Goal: Transaction & Acquisition: Purchase product/service

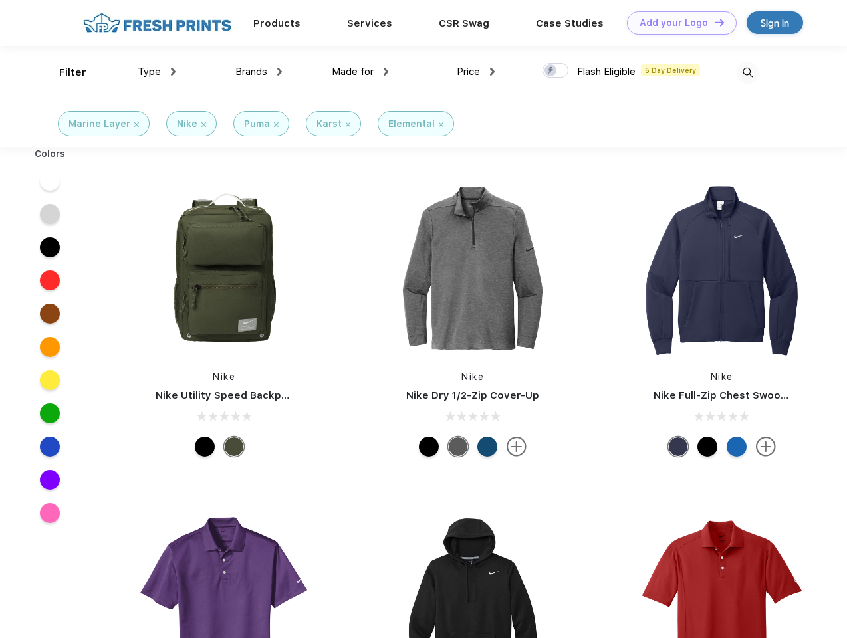
click at [677, 23] on link "Add your Logo Design Tool" at bounding box center [682, 22] width 110 height 23
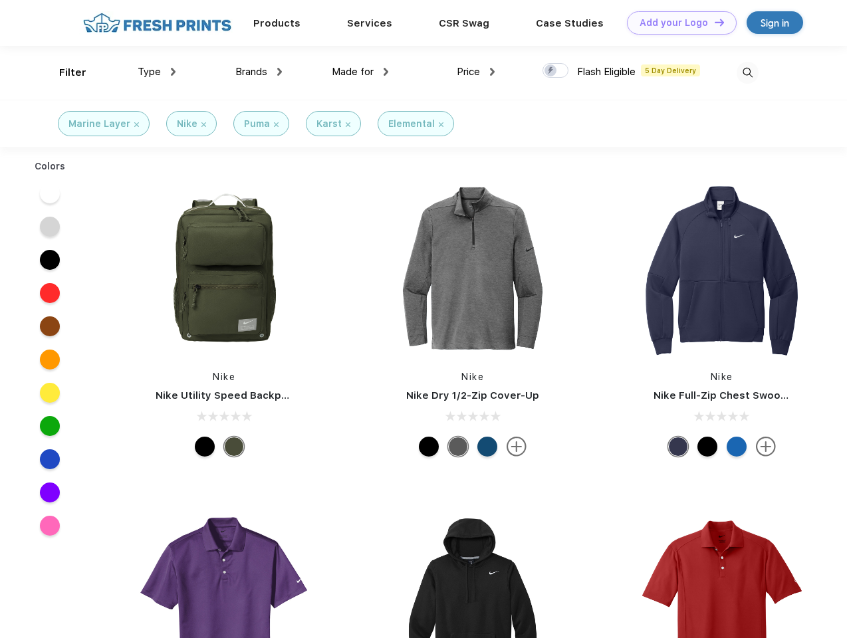
click at [0, 0] on div "Design Tool" at bounding box center [0, 0] width 0 height 0
click at [713, 22] on link "Add your Logo Design Tool" at bounding box center [682, 22] width 110 height 23
click at [64, 72] on div "Filter" at bounding box center [72, 72] width 27 height 15
click at [157, 72] on span "Type" at bounding box center [149, 72] width 23 height 12
click at [259, 72] on span "Brands" at bounding box center [251, 72] width 32 height 12
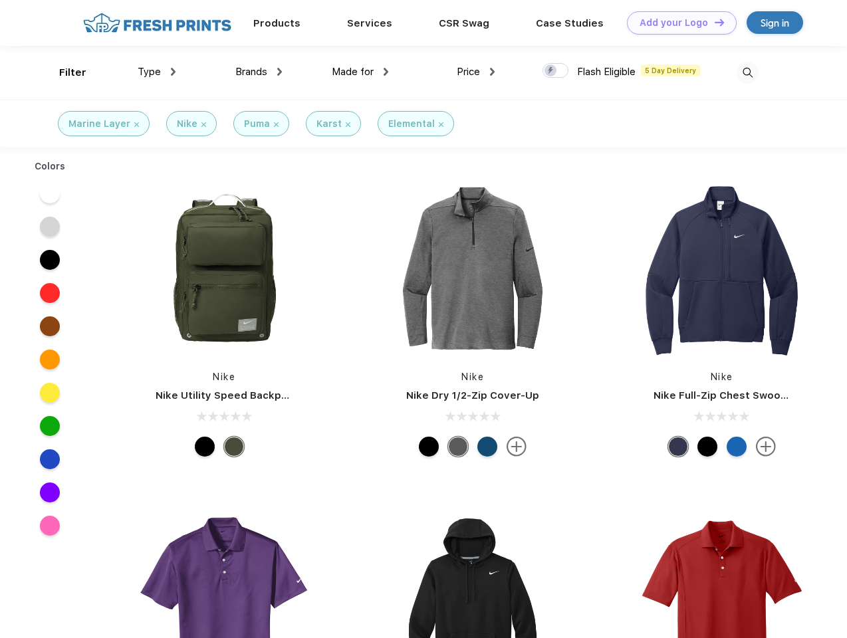
click at [360, 72] on span "Made for" at bounding box center [353, 72] width 42 height 12
click at [476, 72] on span "Price" at bounding box center [468, 72] width 23 height 12
click at [556, 71] on div at bounding box center [556, 70] width 26 height 15
click at [551, 71] on input "checkbox" at bounding box center [547, 67] width 9 height 9
click at [747, 72] on img at bounding box center [748, 73] width 22 height 22
